Goal: Obtain resource: Download file/media

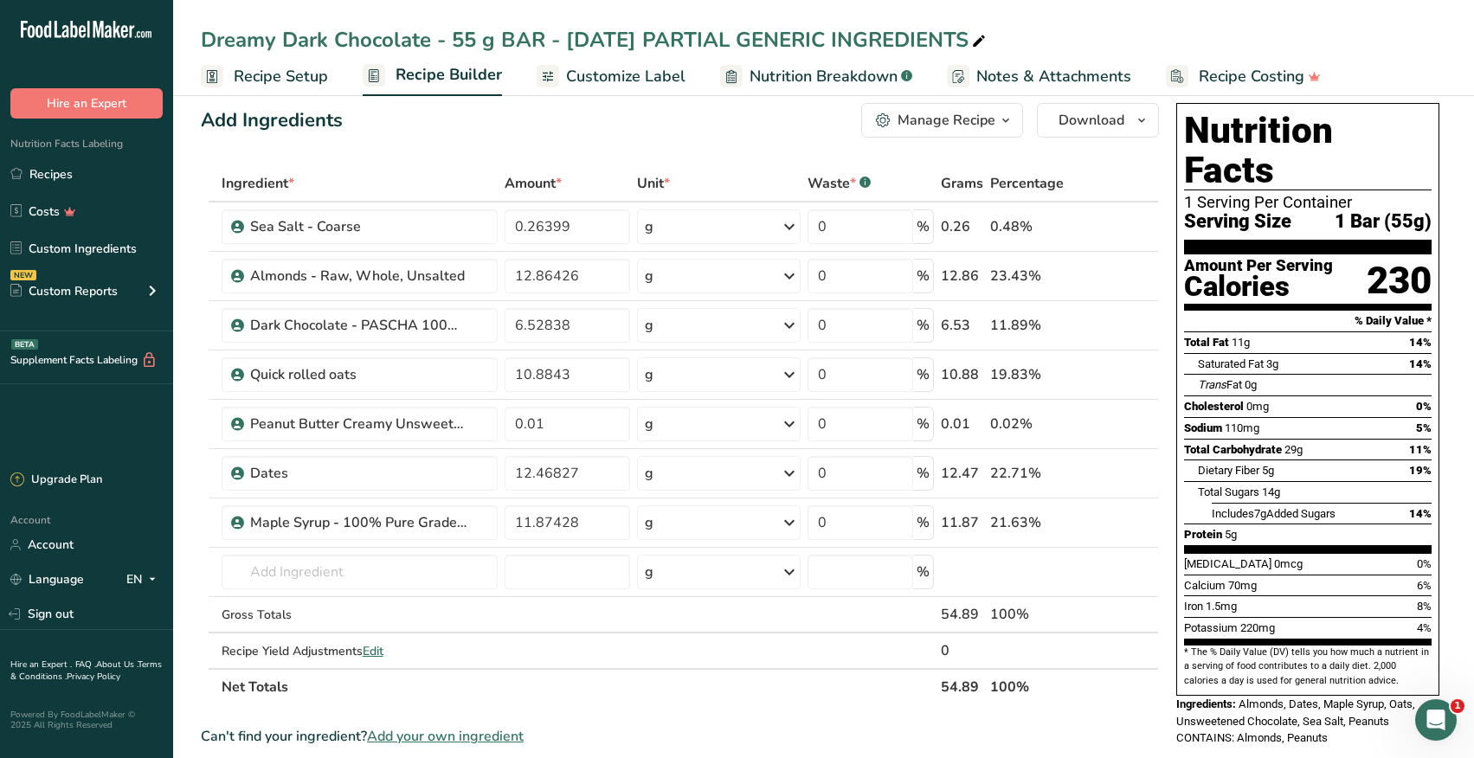
scroll to position [20, 0]
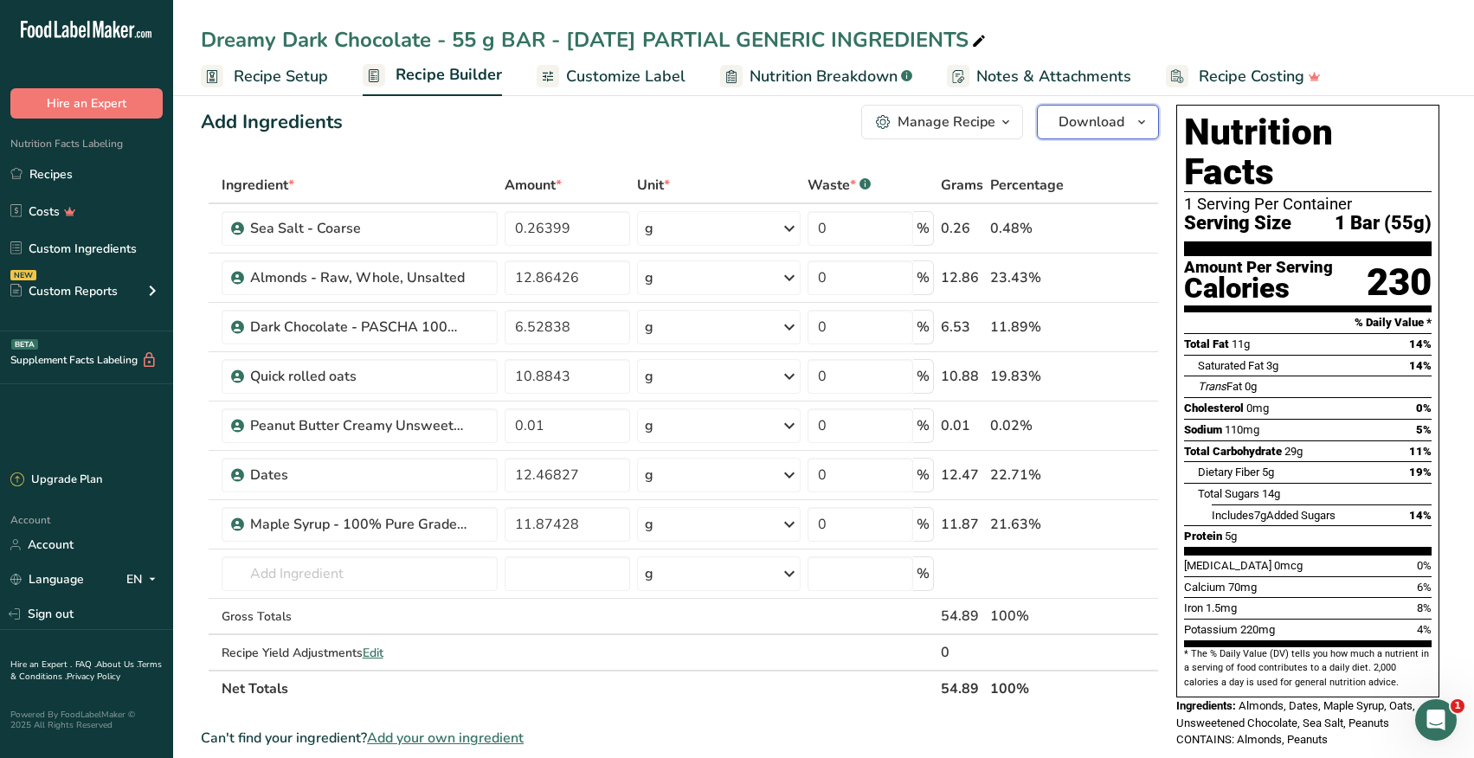
click at [1099, 127] on span "Download" at bounding box center [1092, 122] width 66 height 21
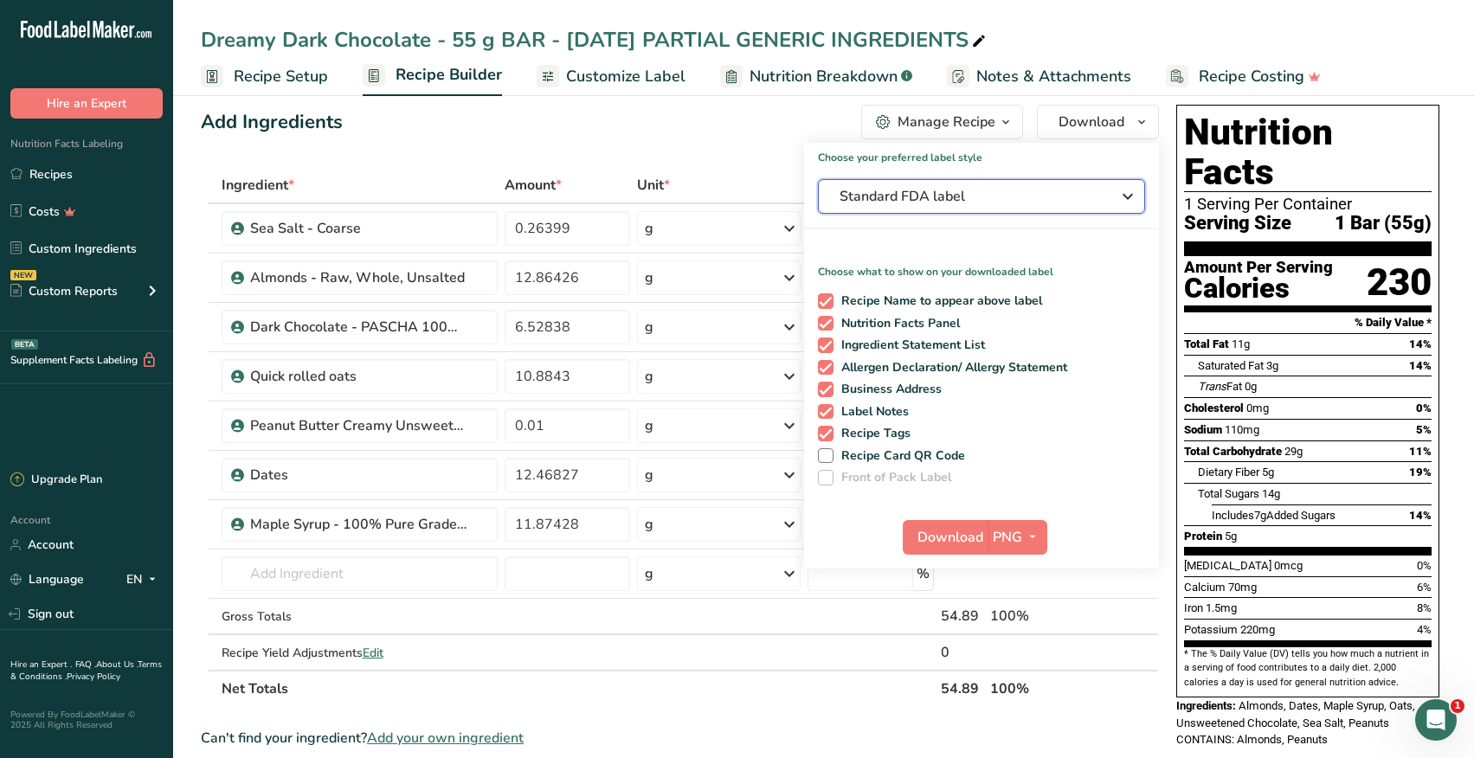
click at [904, 196] on span "Standard FDA label" at bounding box center [970, 196] width 260 height 21
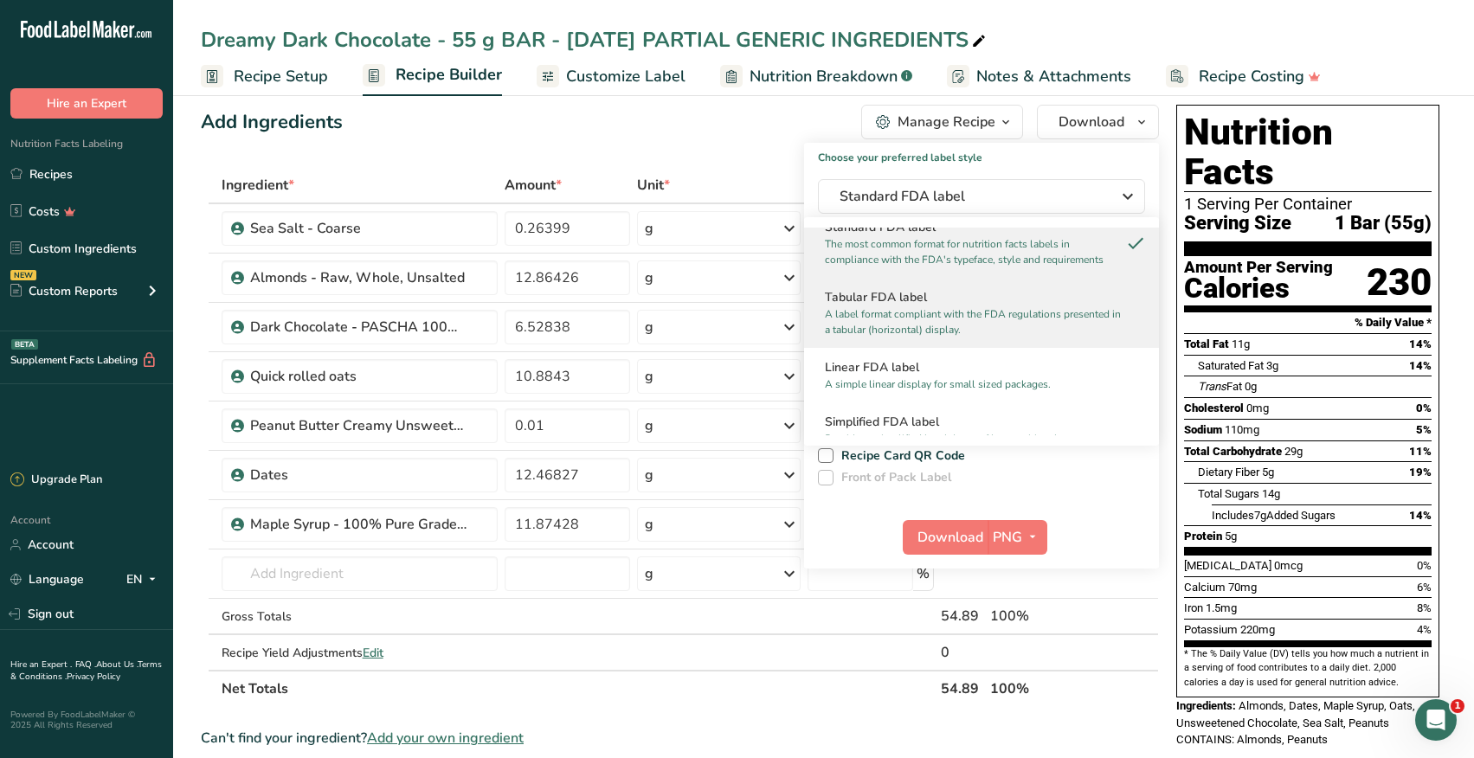
click at [895, 303] on h2 "Tabular FDA label" at bounding box center [981, 297] width 313 height 18
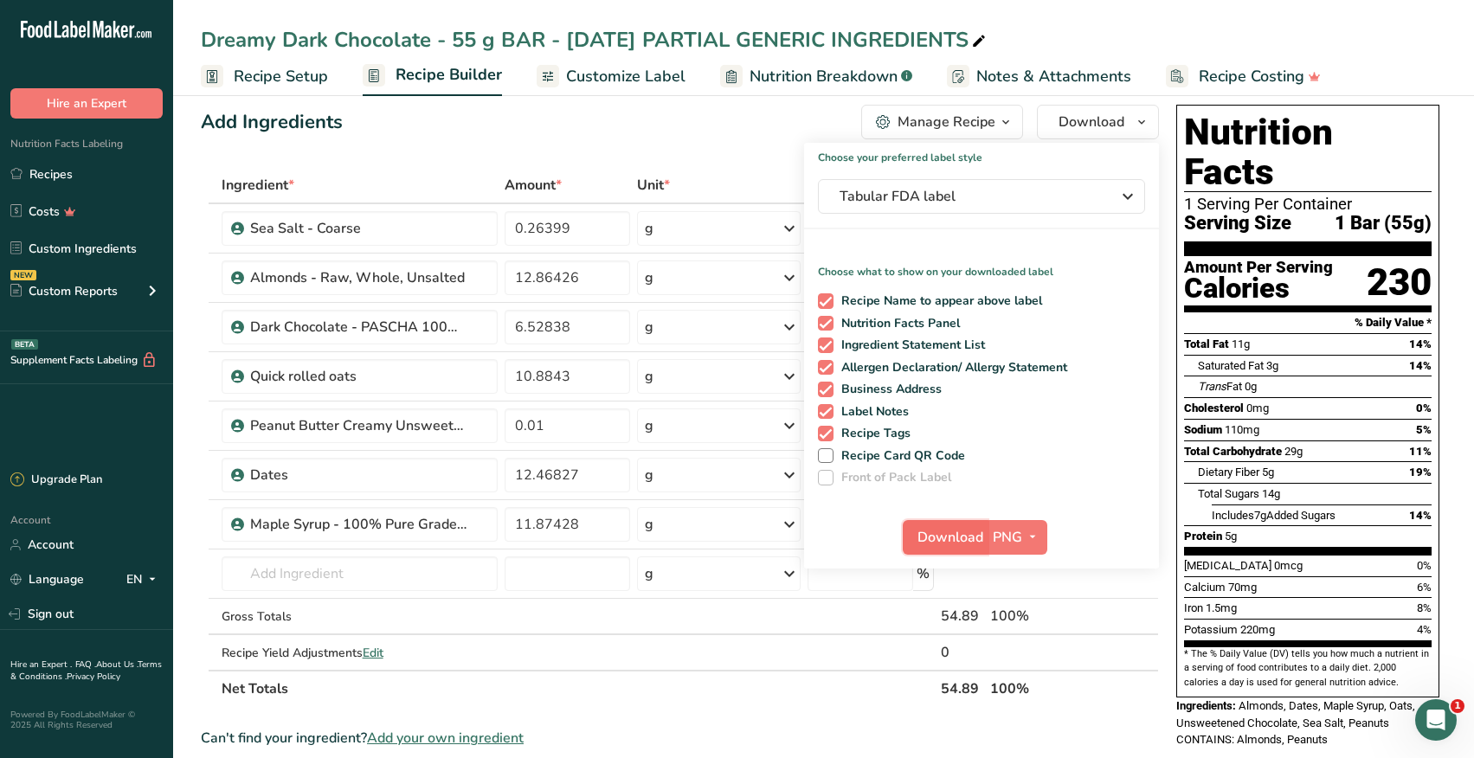
click at [948, 538] on span "Download" at bounding box center [950, 537] width 66 height 21
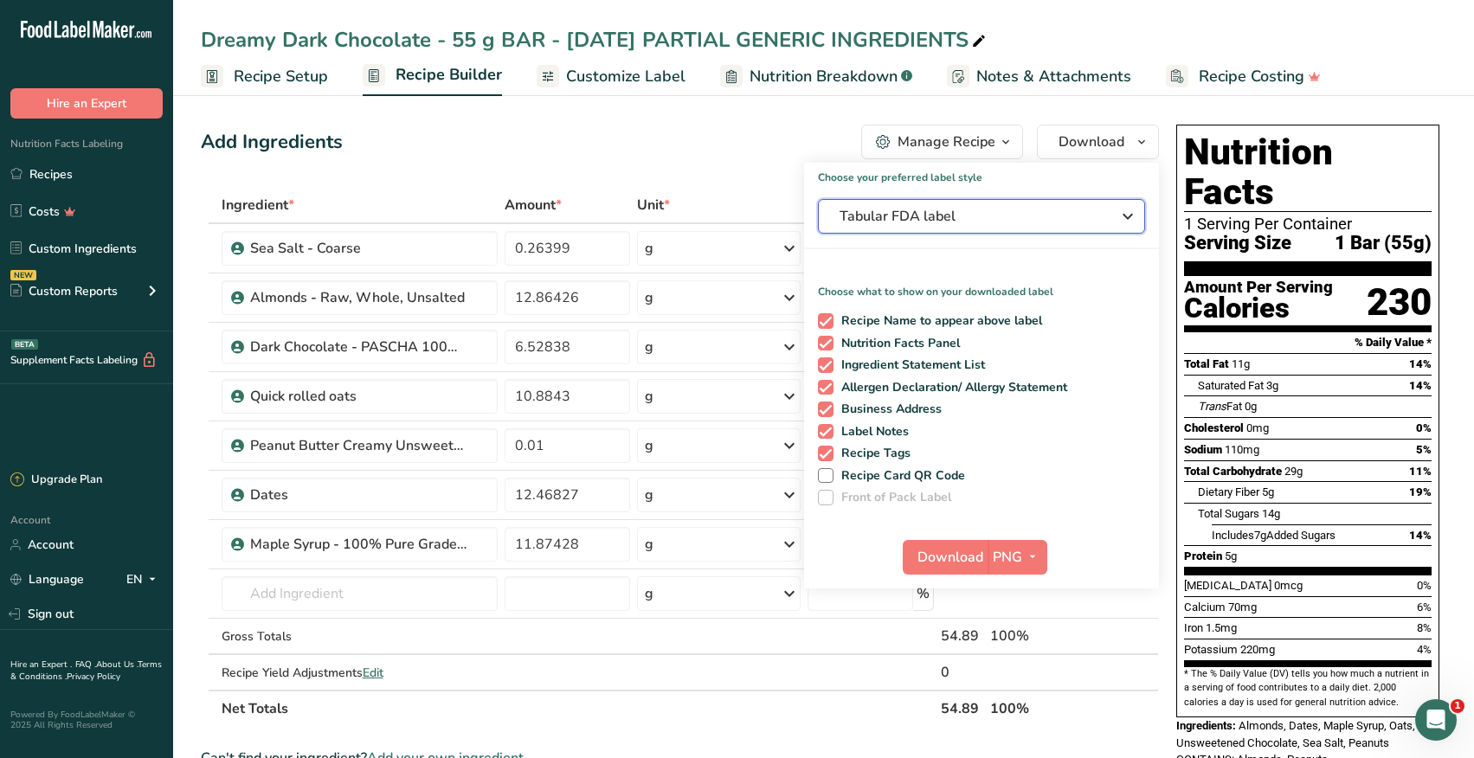
click at [1078, 218] on span "Tabular FDA label" at bounding box center [970, 216] width 260 height 21
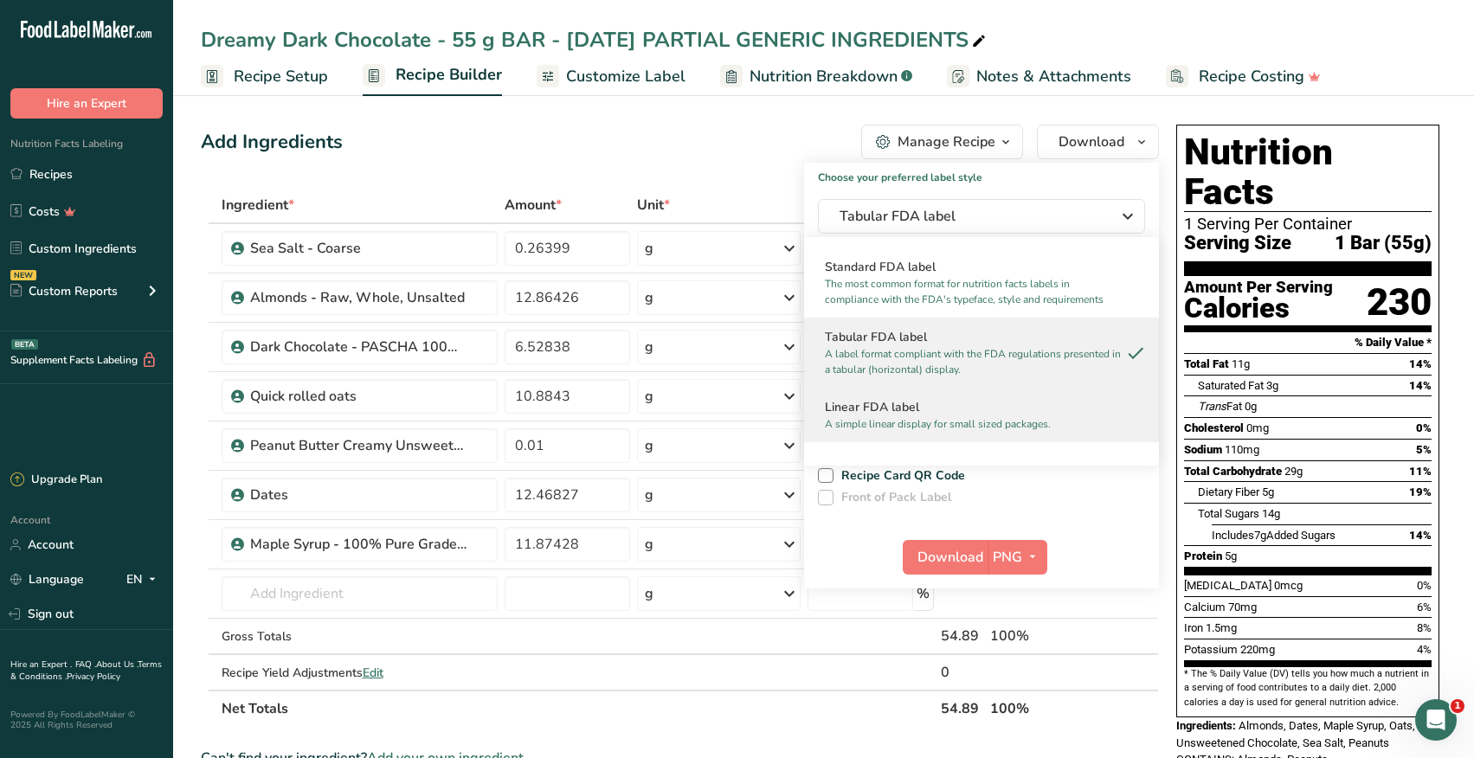
click at [938, 417] on p "A simple linear display for small sized packages." at bounding box center [974, 424] width 298 height 16
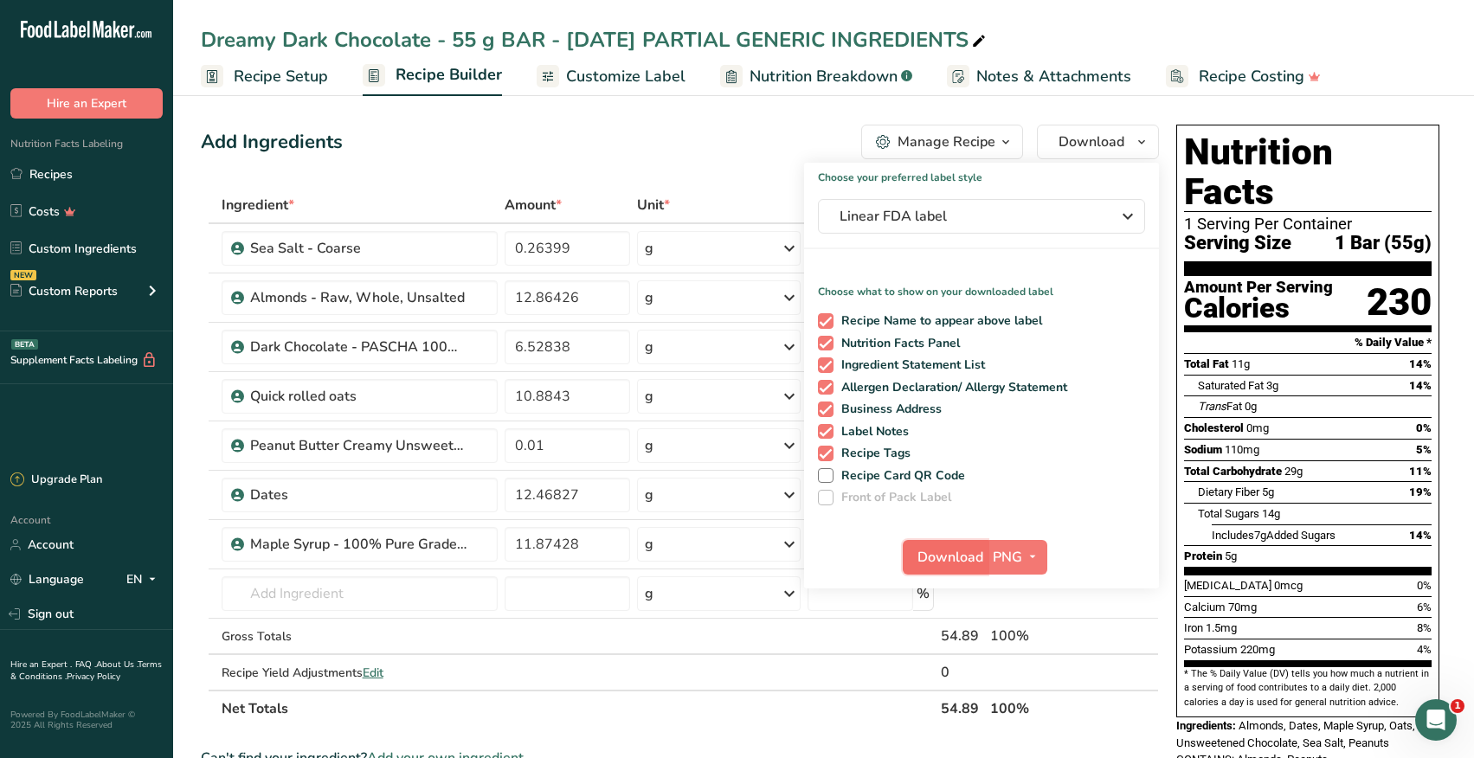
click at [936, 558] on span "Download" at bounding box center [950, 557] width 66 height 21
click at [724, 181] on div "Add Ingredients Manage Recipe Delete Recipe Duplicate Recipe Scale Recipe Save …" at bounding box center [685, 729] width 969 height 1222
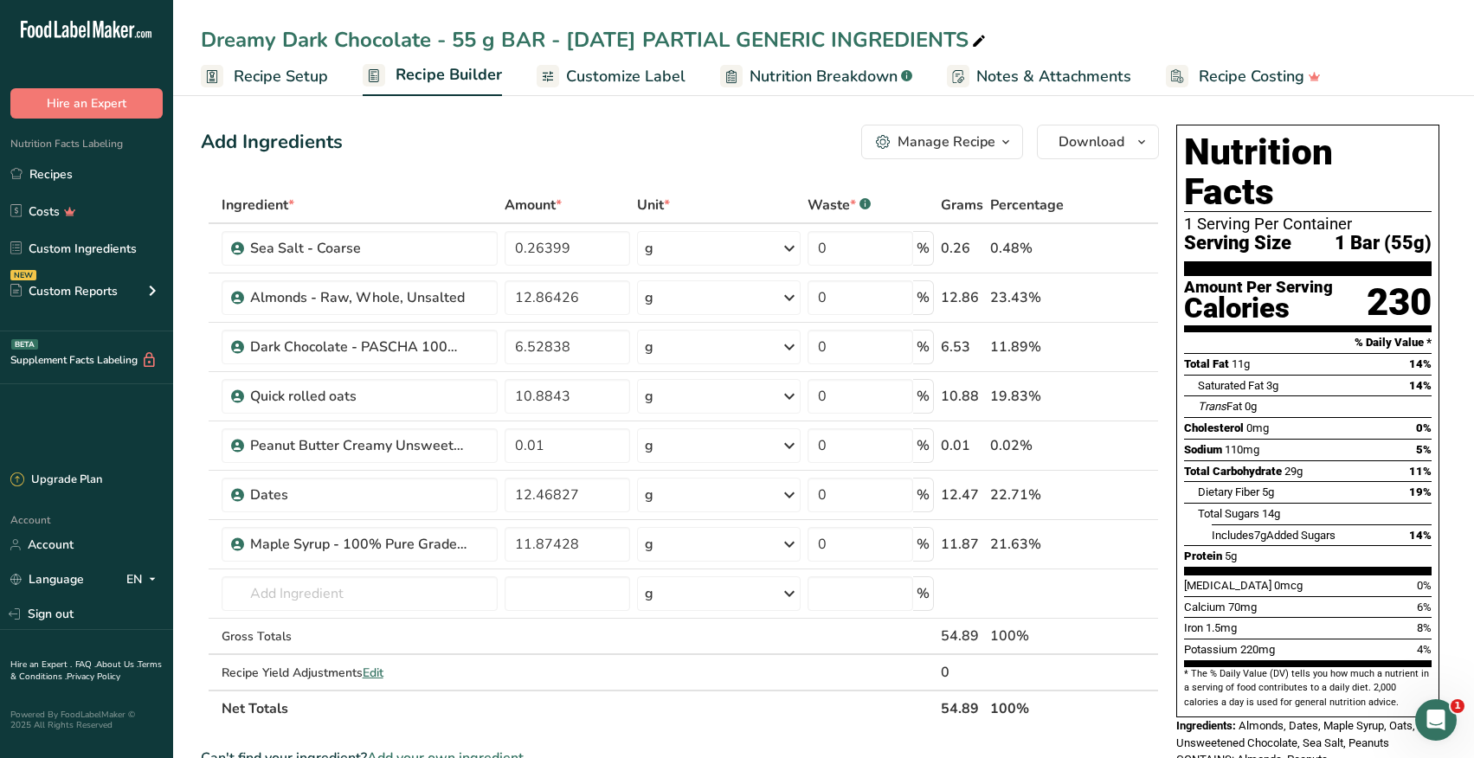
click at [604, 89] on link "Customize Label" at bounding box center [611, 76] width 149 height 39
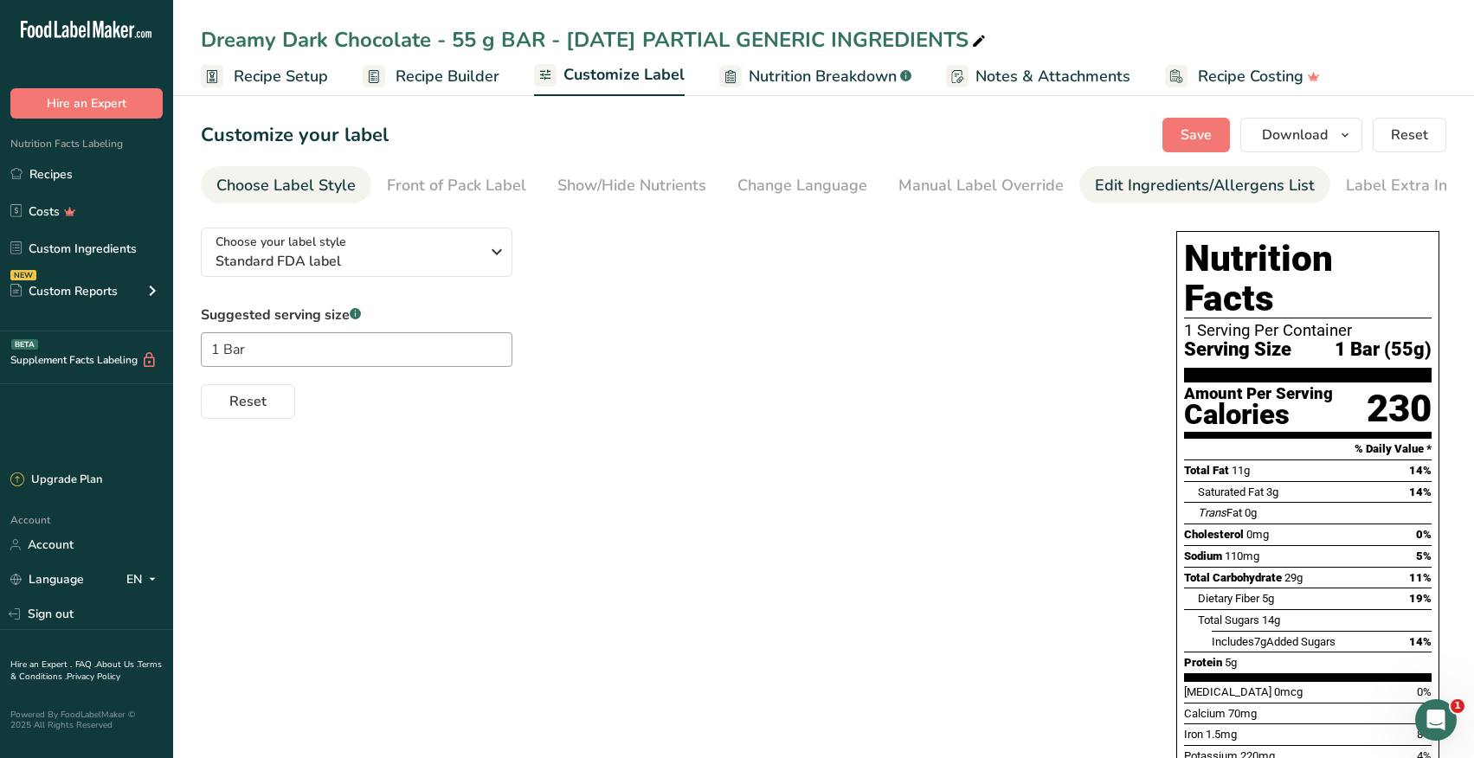
click at [1118, 187] on div "Edit Ingredients/Allergens List" at bounding box center [1205, 185] width 220 height 23
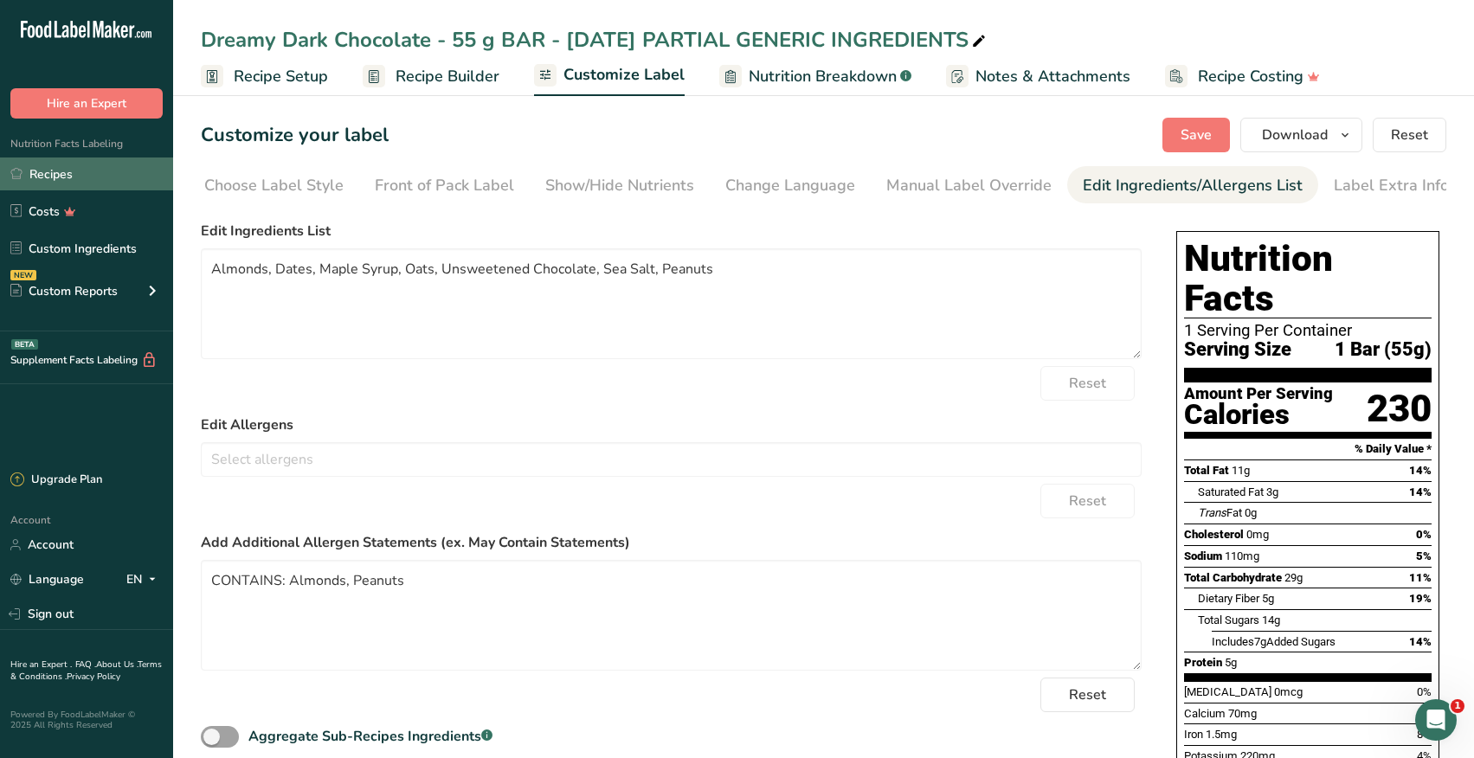
click at [66, 177] on link "Recipes" at bounding box center [86, 174] width 173 height 33
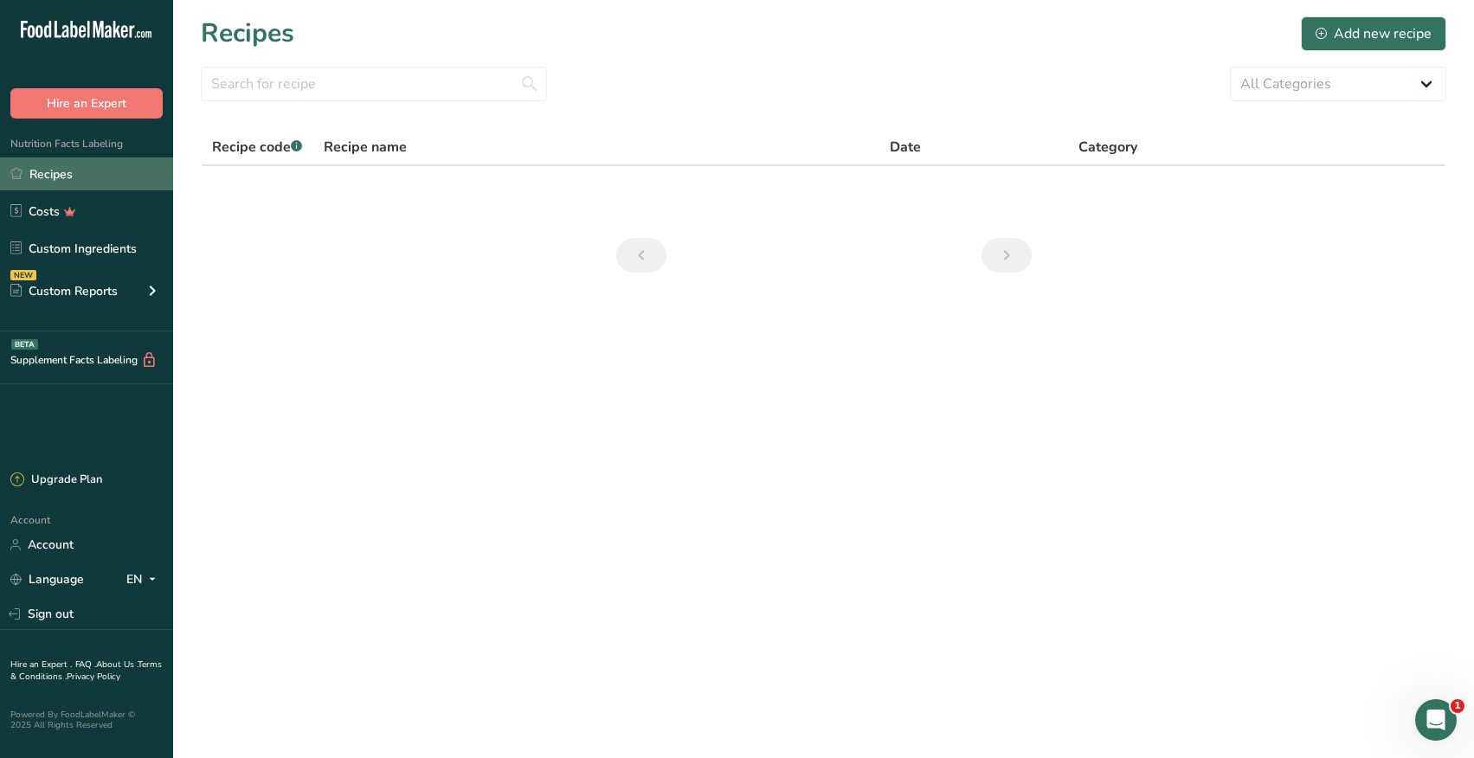
click at [37, 171] on link "Recipes" at bounding box center [86, 174] width 173 height 33
